Goal: Navigation & Orientation: Find specific page/section

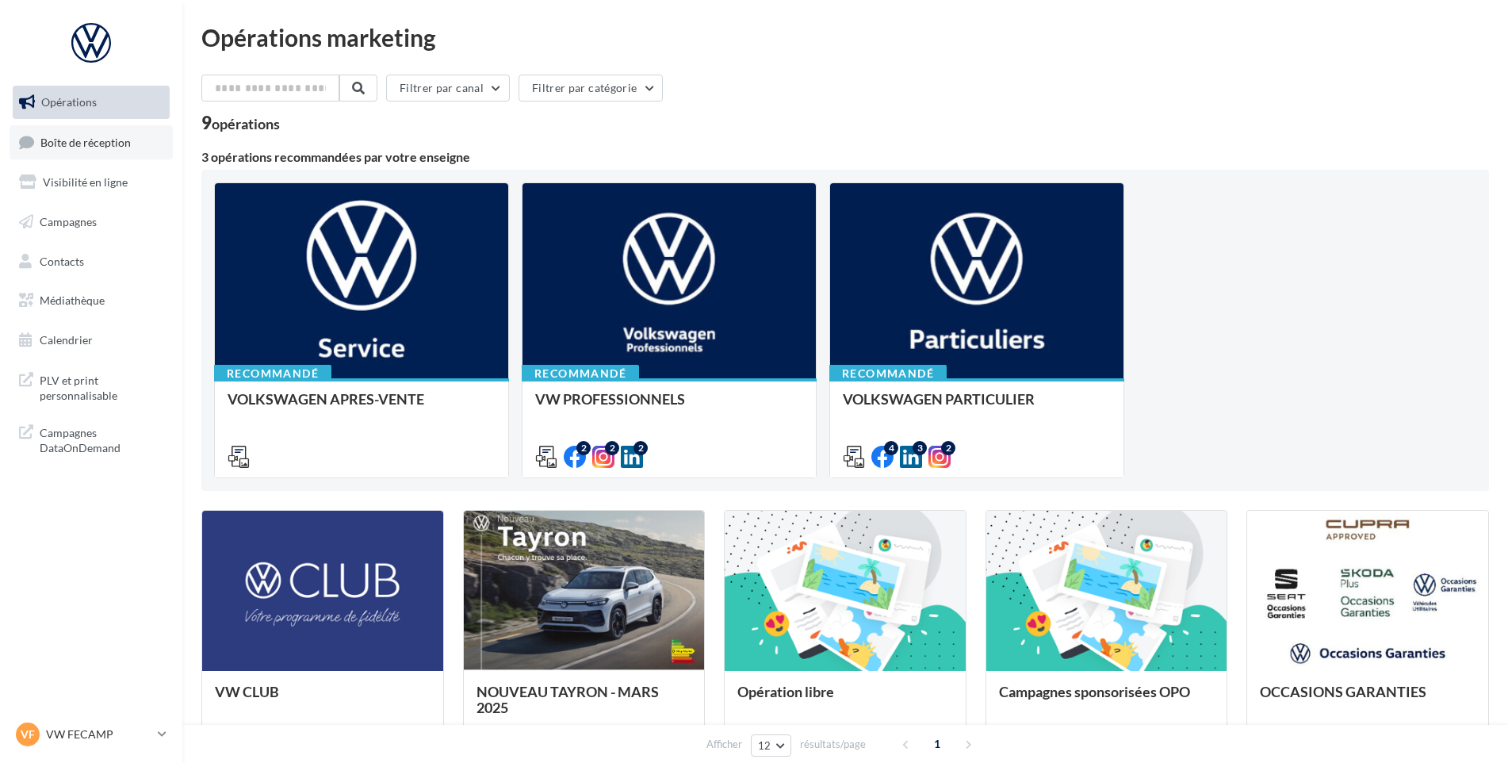
click at [121, 138] on span "Boîte de réception" at bounding box center [85, 141] width 90 height 13
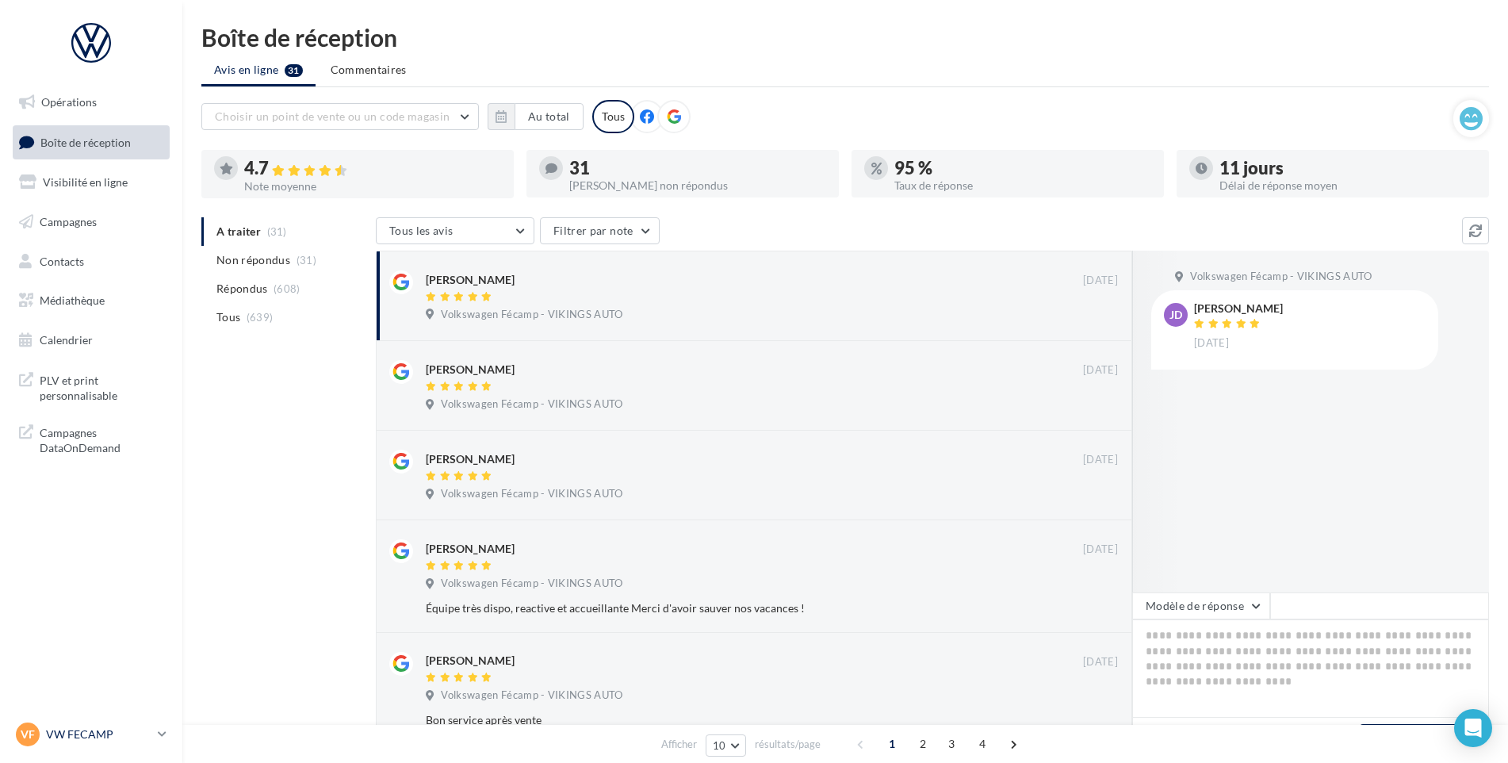
click at [87, 728] on p "VW FECAMP" at bounding box center [98, 734] width 105 height 16
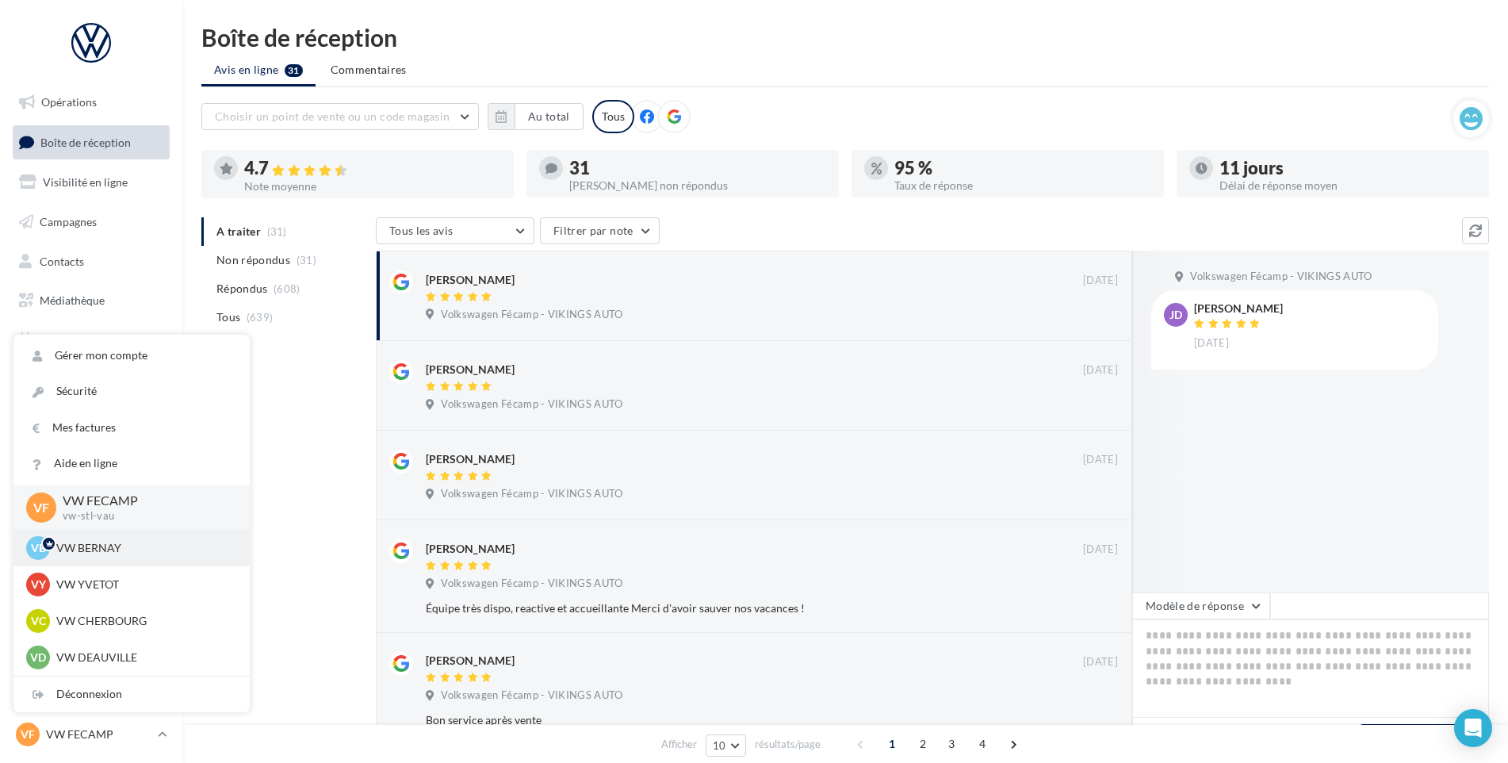
scroll to position [159, 0]
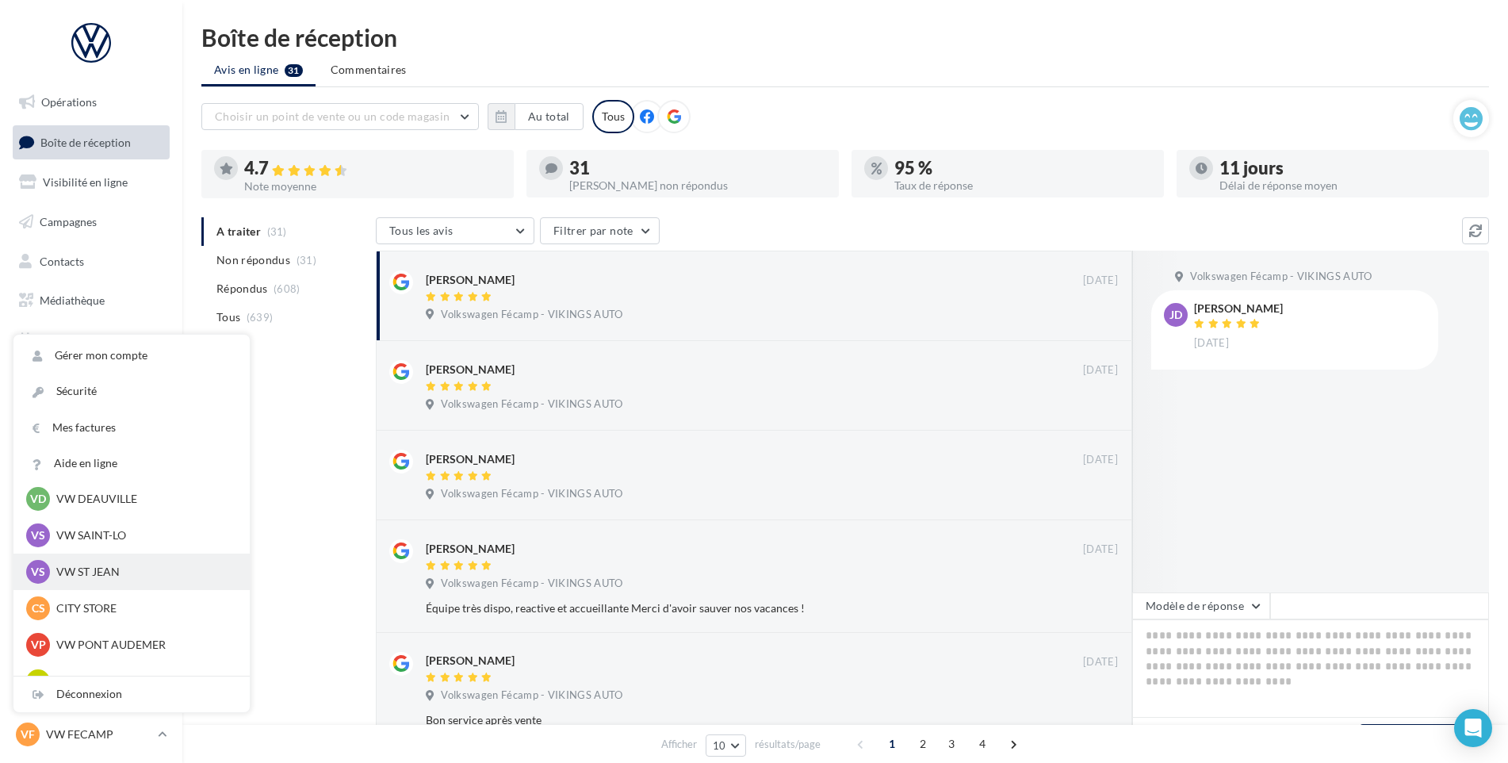
click at [97, 570] on p "VW ST JEAN" at bounding box center [143, 572] width 174 height 16
